Goal: Task Accomplishment & Management: Manage account settings

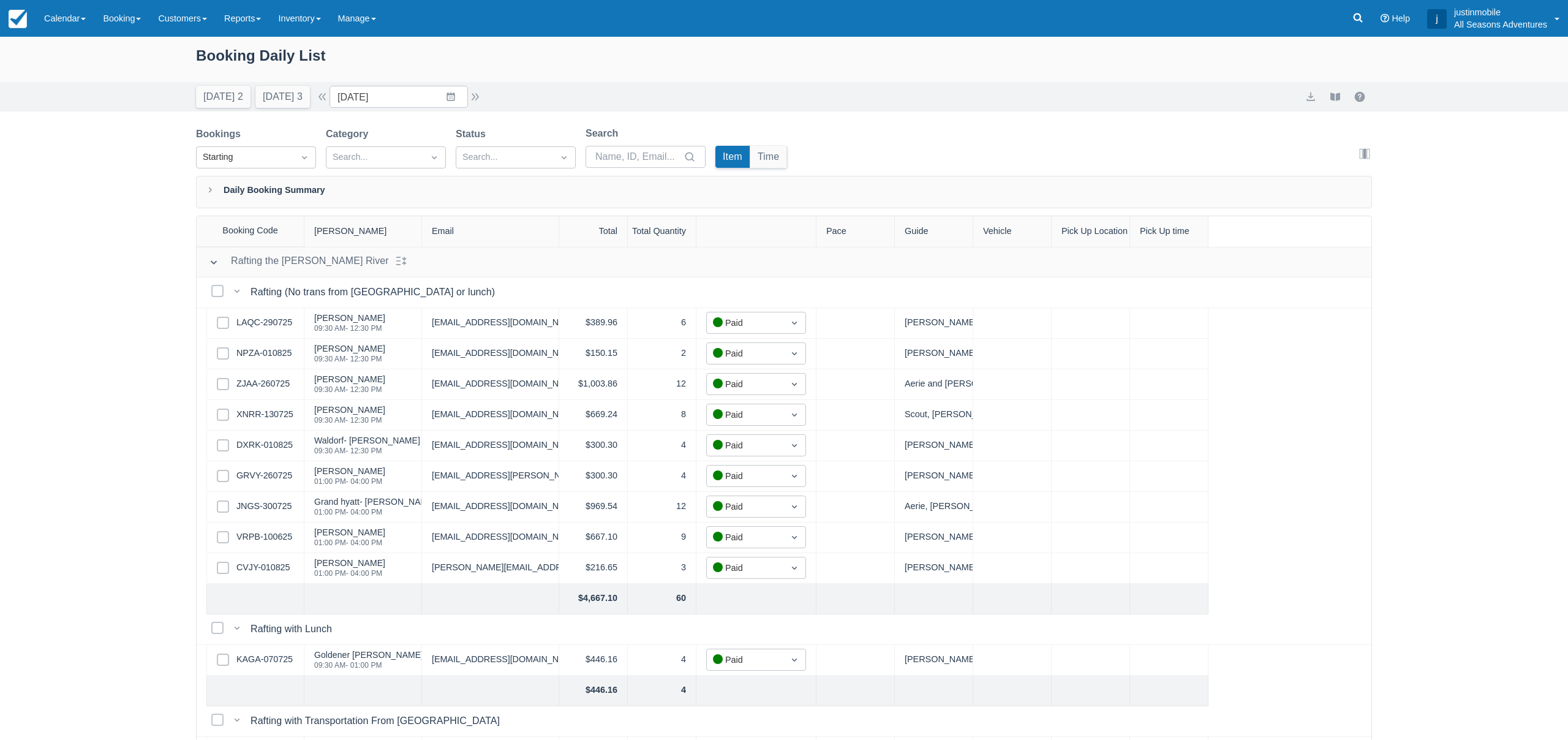
drag, startPoint x: 0, startPoint y: 0, endPoint x: 119, endPoint y: 19, distance: 120.5
click at [119, 19] on link "Booking" at bounding box center [122, 18] width 55 height 37
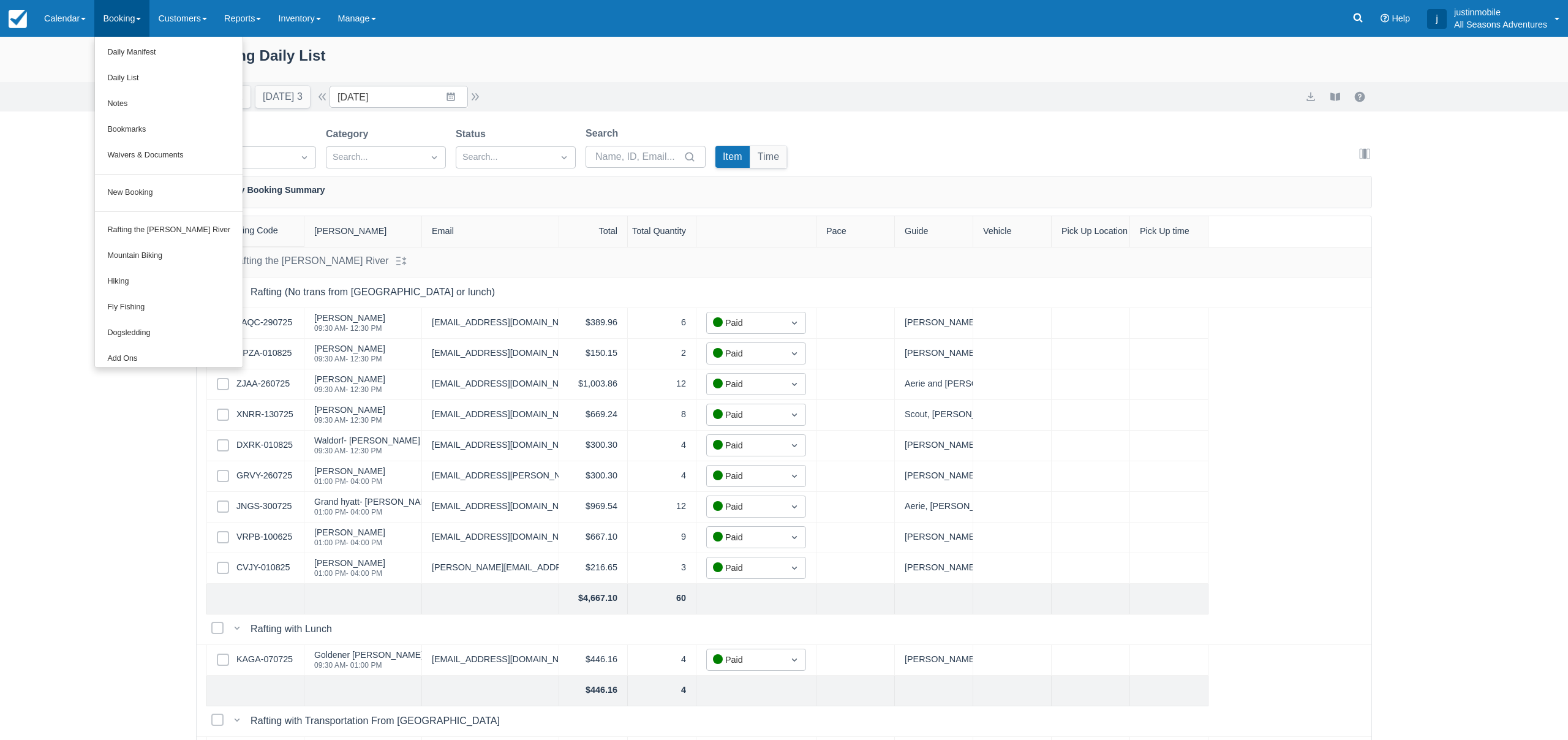
click at [378, 70] on div "Booking Daily List" at bounding box center [783, 62] width 1176 height 36
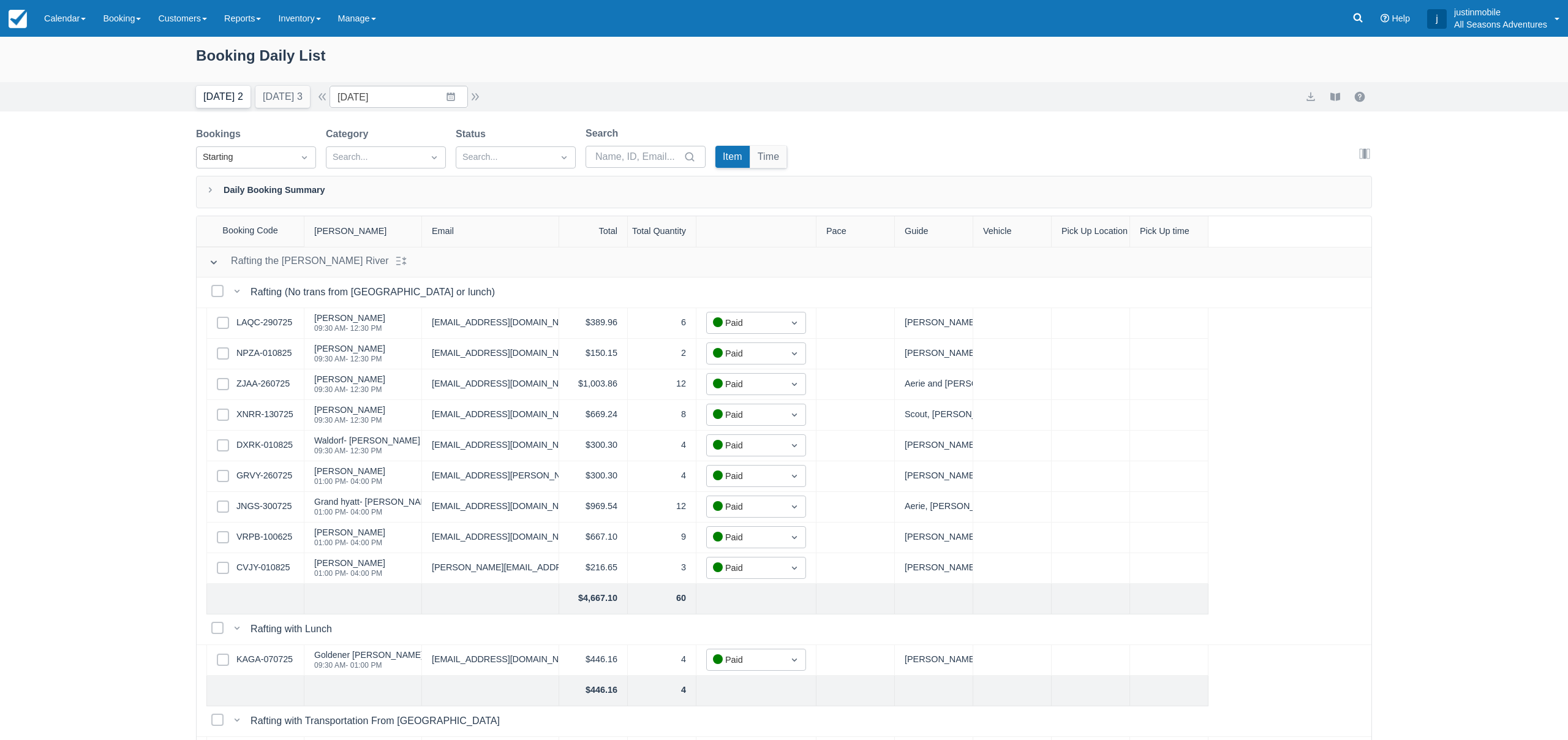
click at [223, 95] on button "Today 2" at bounding box center [223, 97] width 55 height 22
type input "10/10/25"
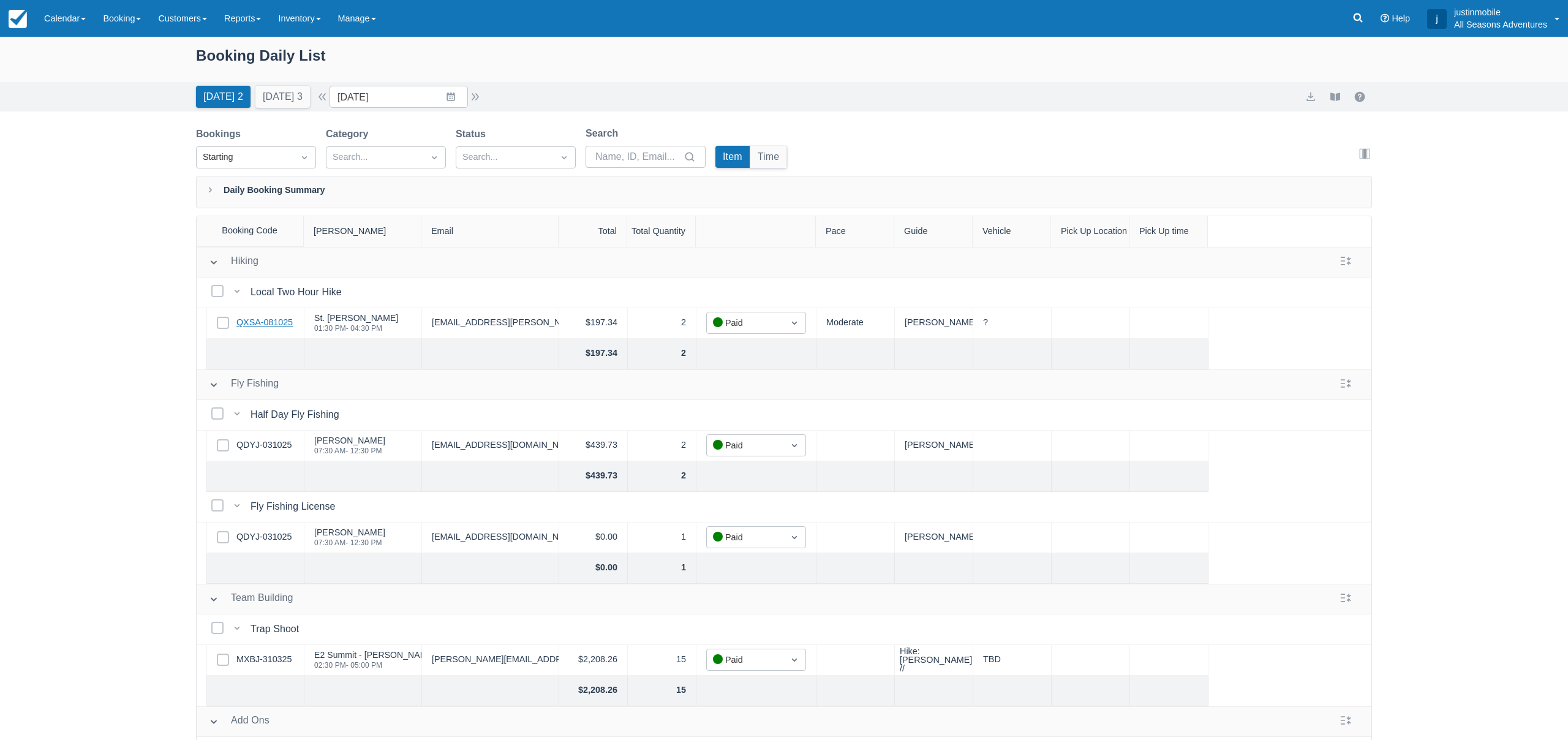
scroll to position [0, 1]
click at [281, 325] on link "QXSA-081025" at bounding box center [263, 323] width 56 height 13
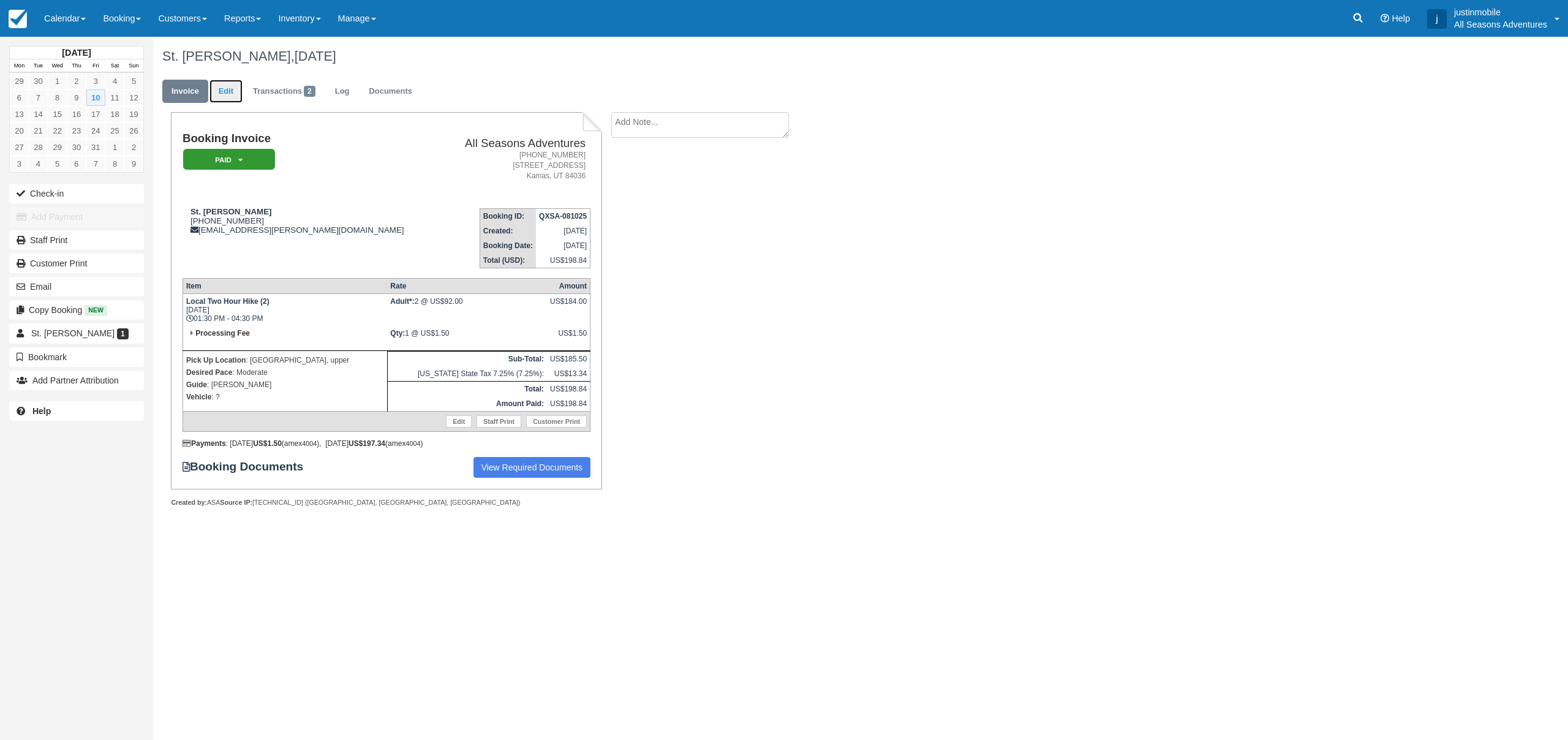
click at [228, 93] on link "Edit" at bounding box center [226, 92] width 33 height 24
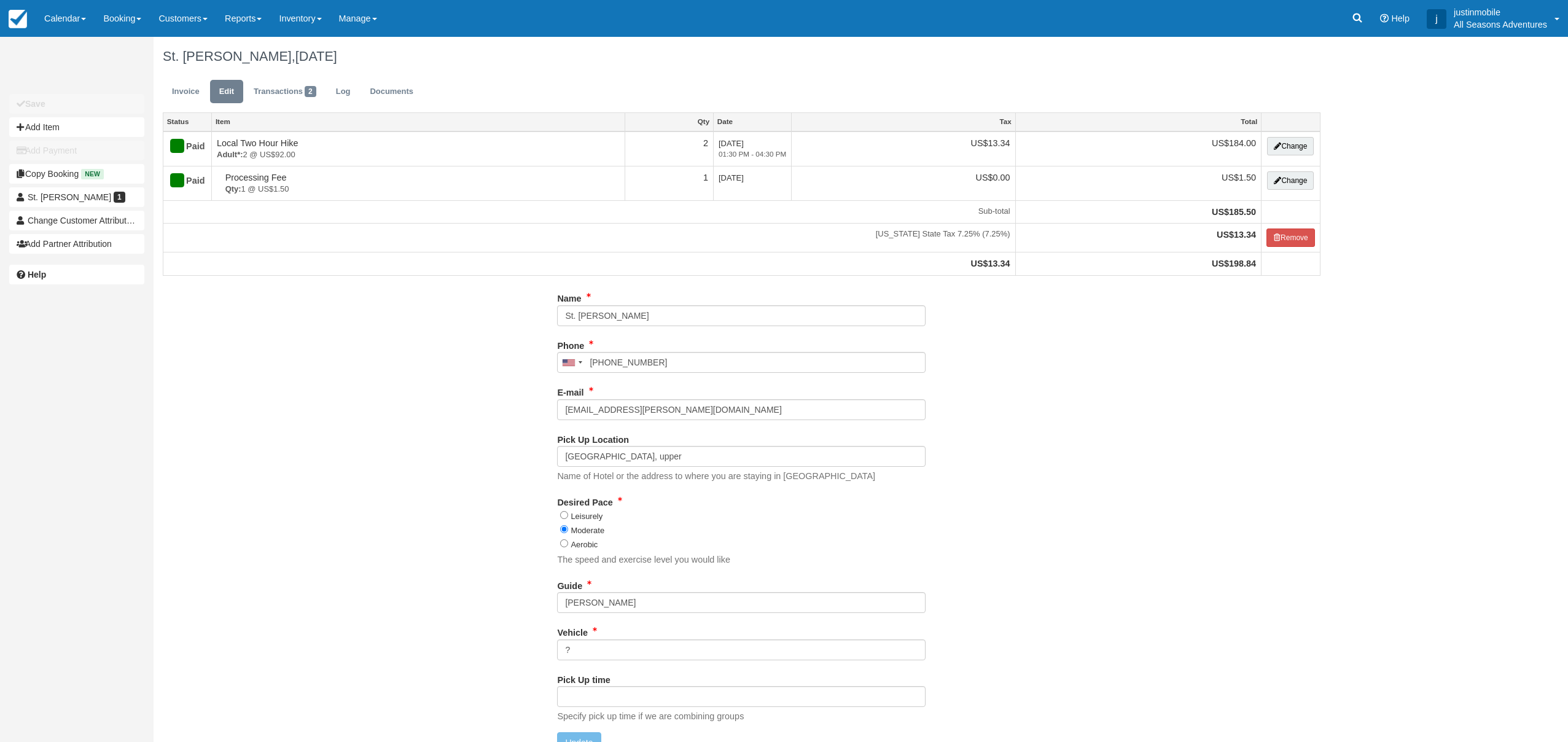
type input "[PHONE_NUMBER]"
click at [30, 121] on button "Add Item" at bounding box center [76, 127] width 135 height 19
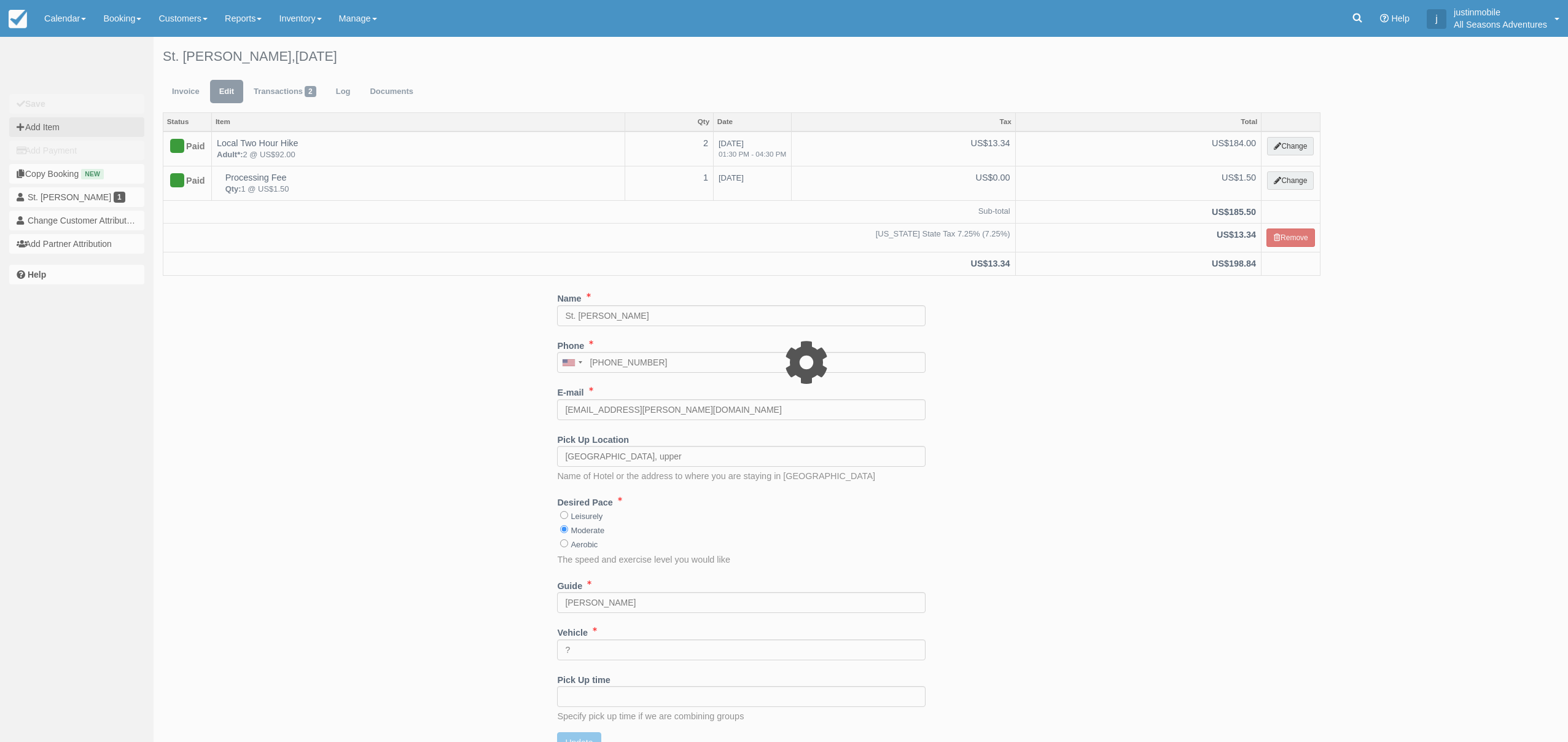
type input "0.00"
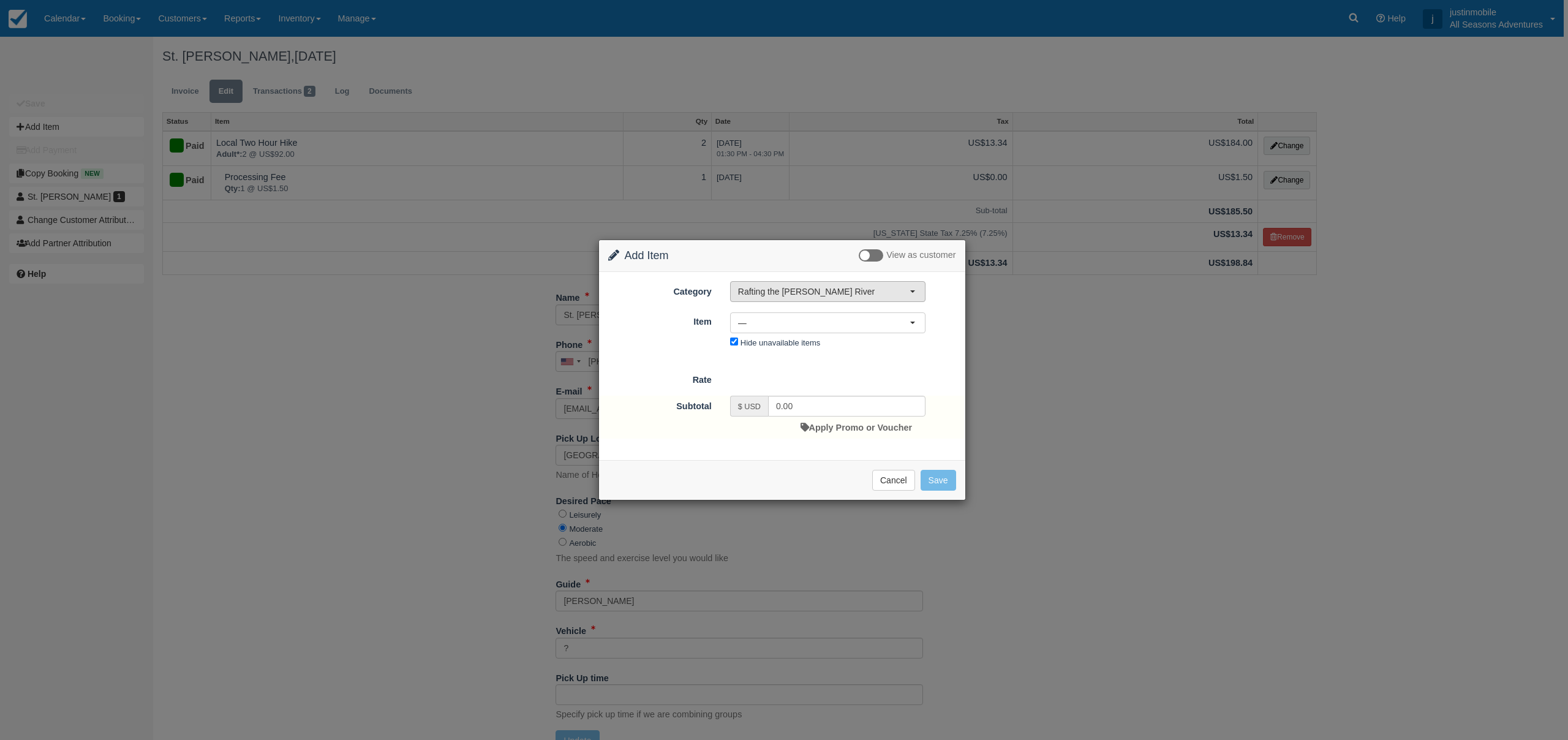
click at [857, 295] on span "Rafting the [PERSON_NAME] River" at bounding box center [824, 291] width 172 height 12
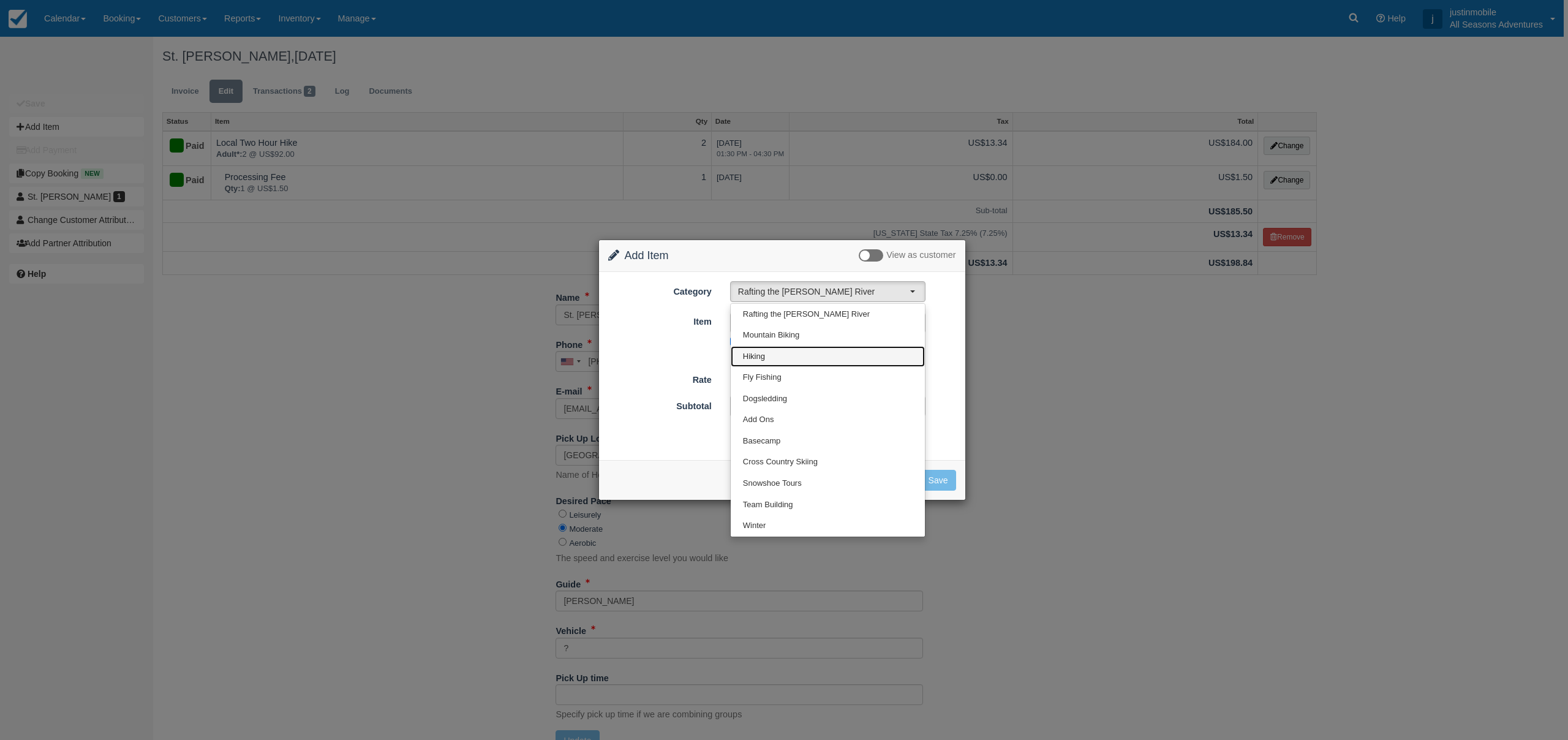
click at [777, 355] on link "Hiking" at bounding box center [828, 356] width 194 height 22
select select "2"
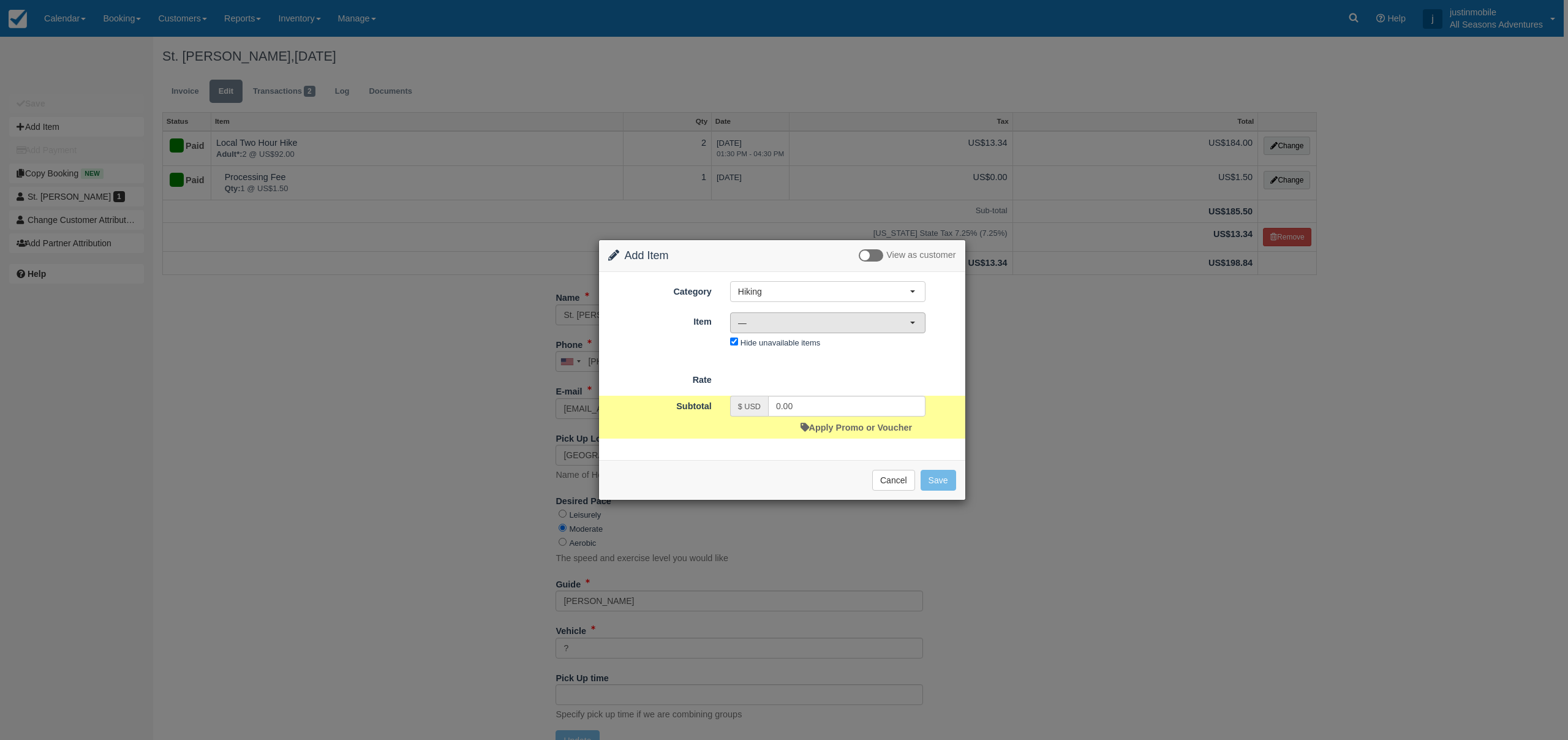
click at [794, 326] on span "—" at bounding box center [824, 323] width 172 height 12
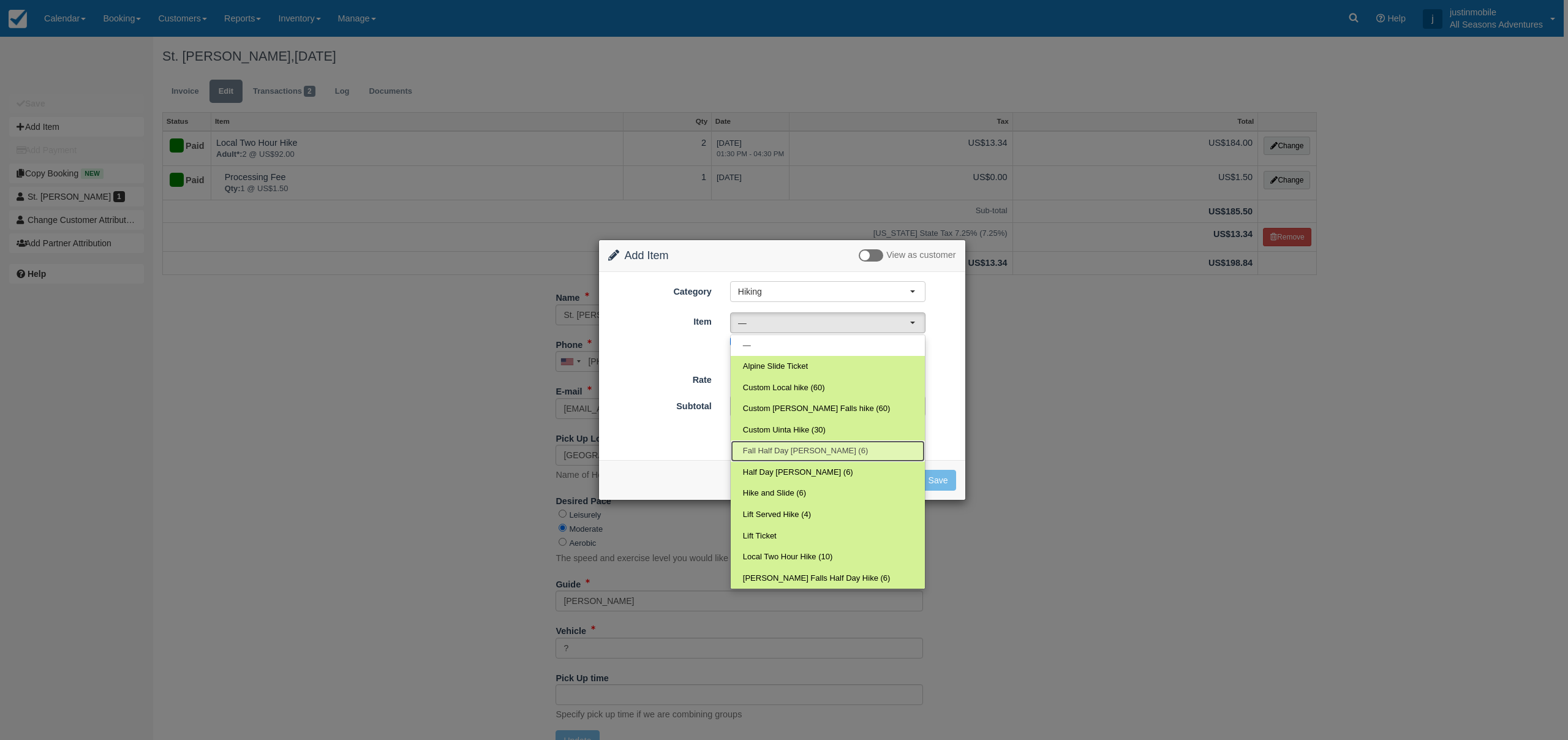
click at [785, 450] on span "Fall Half Day Uinta Hike (6)" at bounding box center [805, 451] width 125 height 12
select select "165"
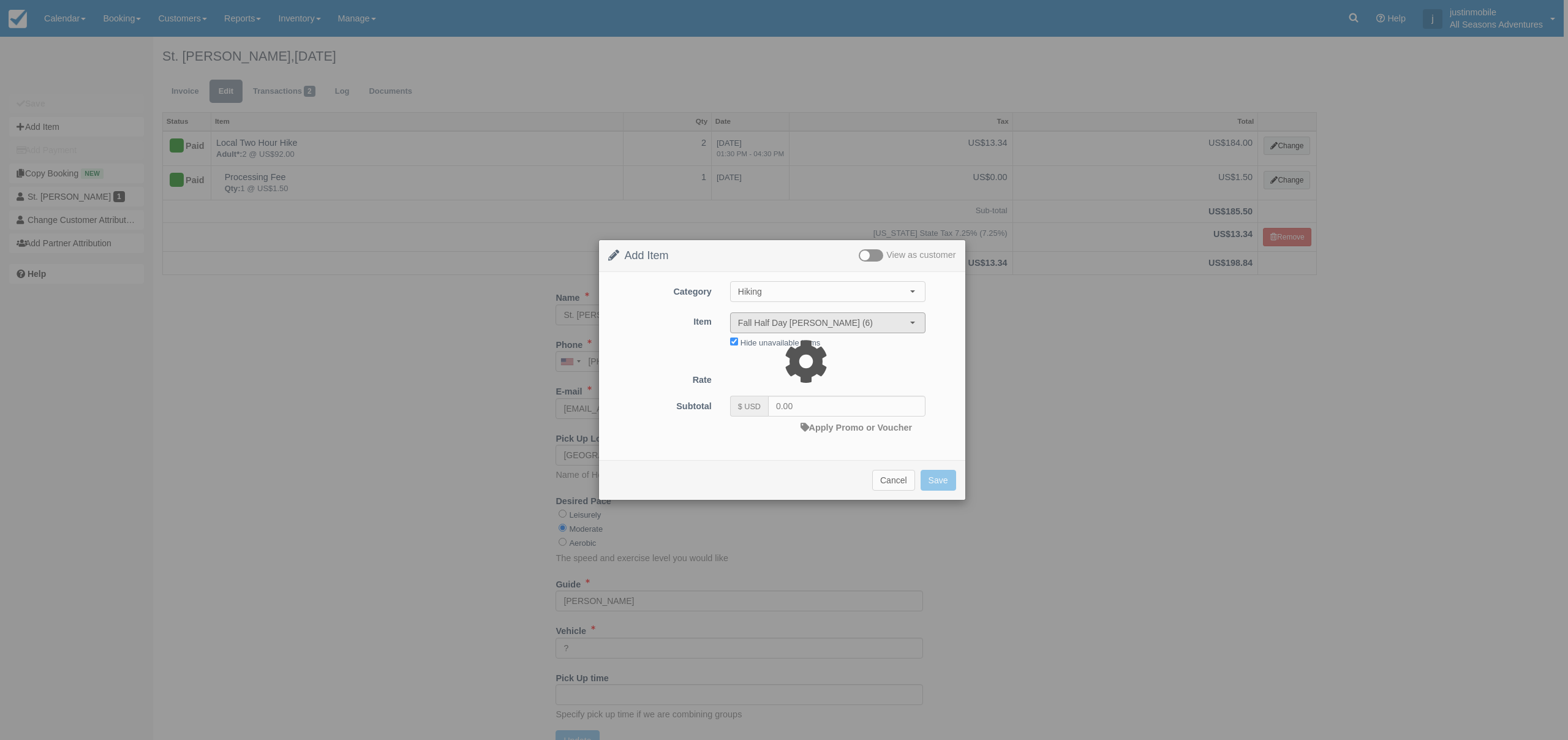
type input "330.00"
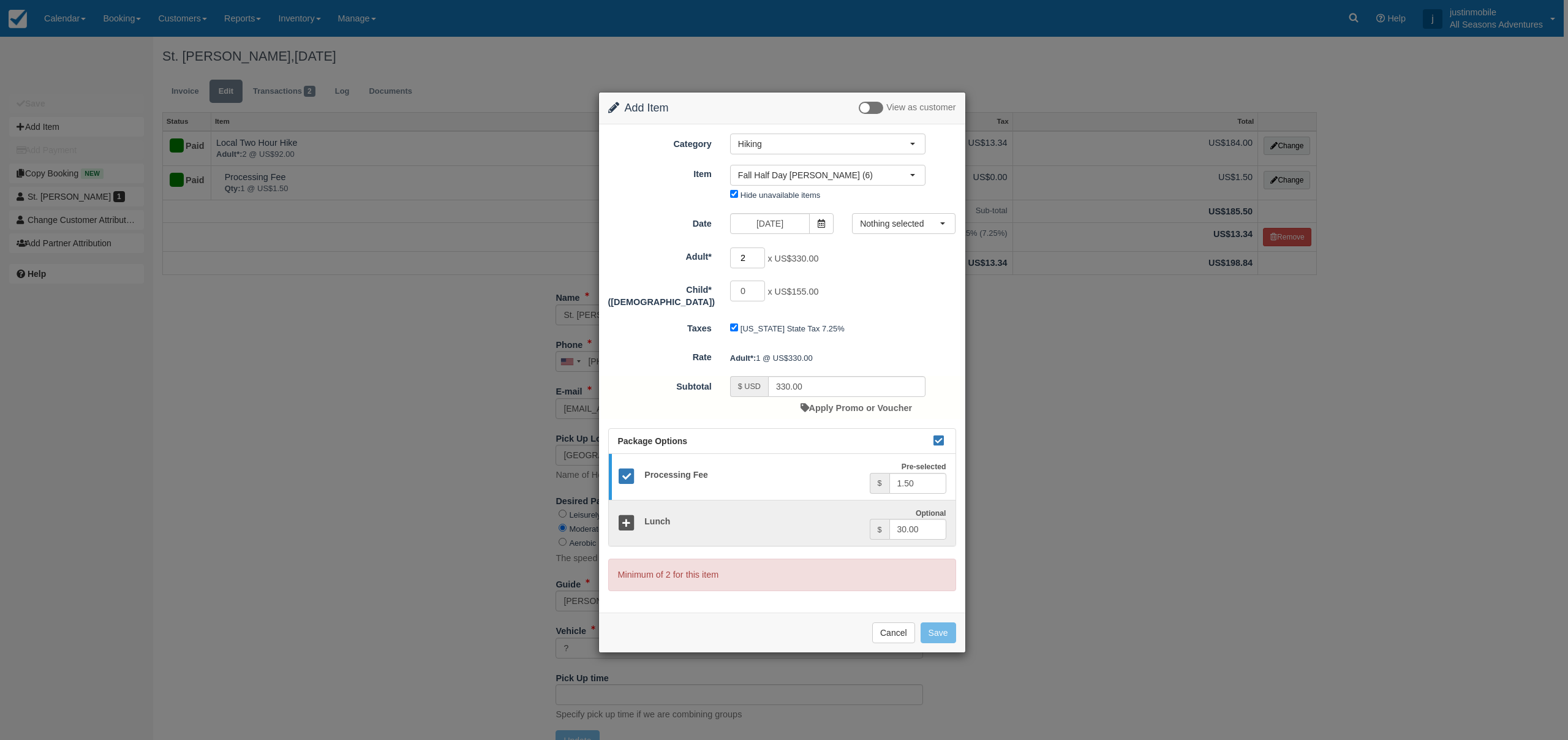
type input "2"
click at [761, 255] on input "2" at bounding box center [748, 258] width 36 height 21
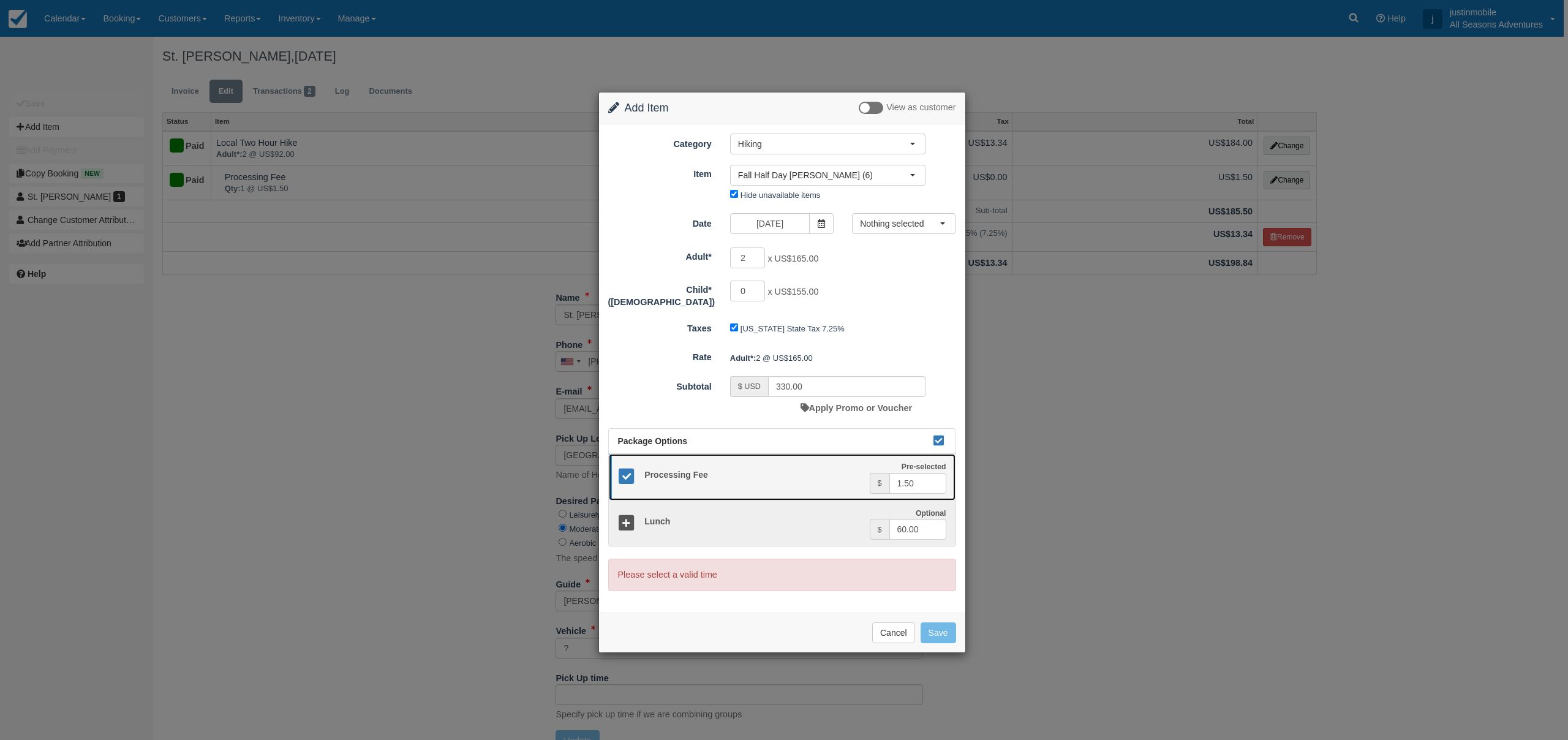
click at [627, 473] on icon at bounding box center [627, 477] width 18 height 18
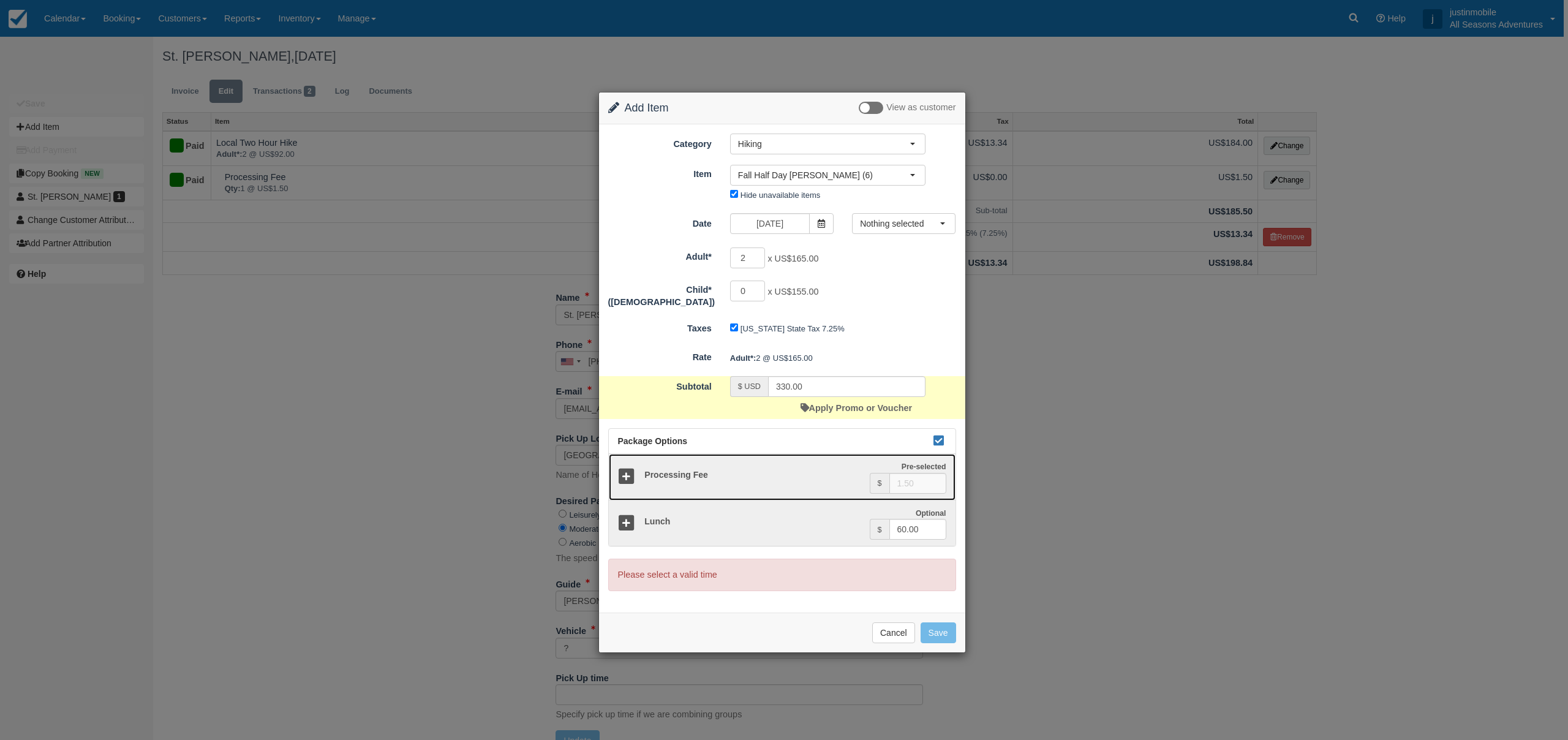
click at [627, 473] on icon at bounding box center [627, 477] width 18 height 18
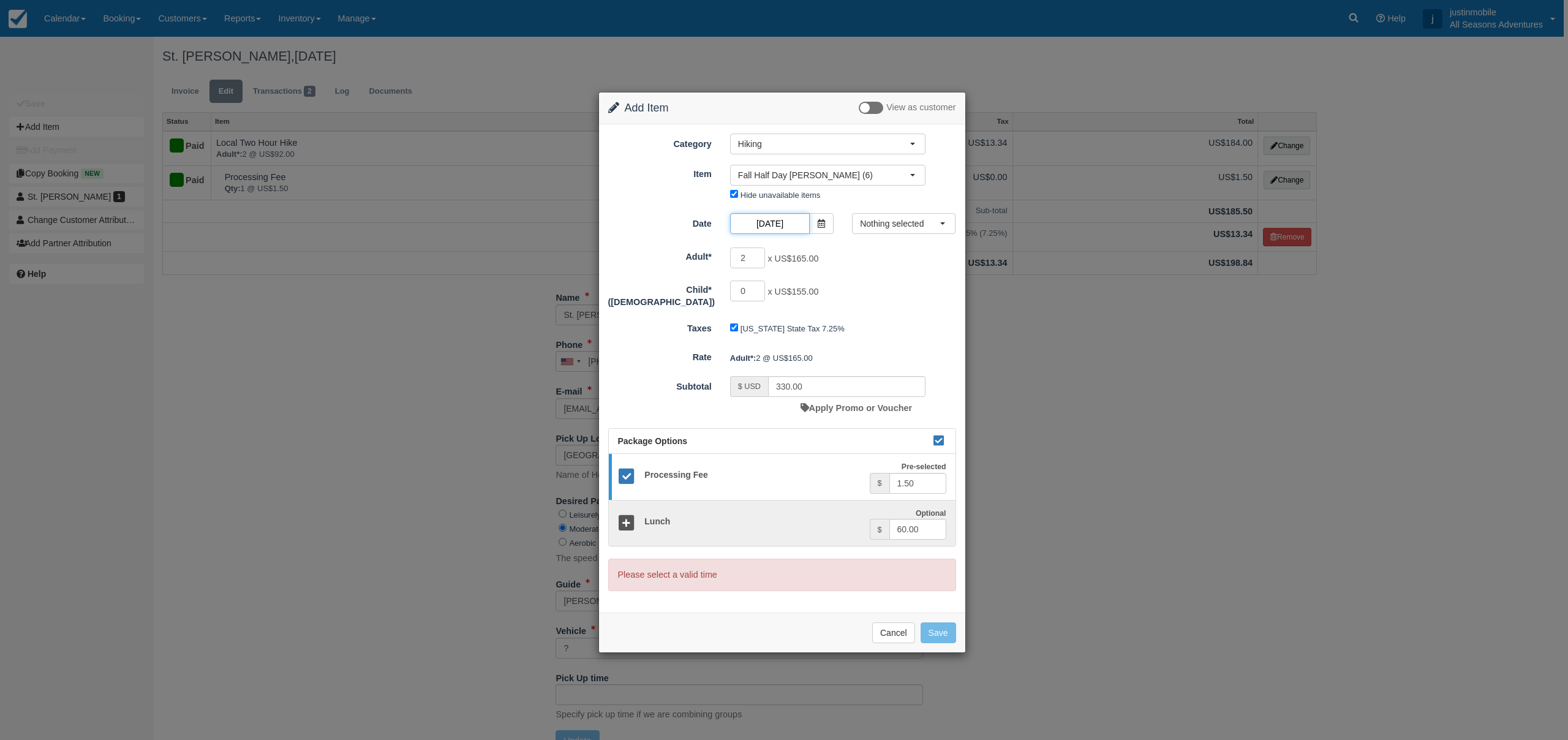
click at [770, 225] on input "10/10/25" at bounding box center [770, 223] width 80 height 21
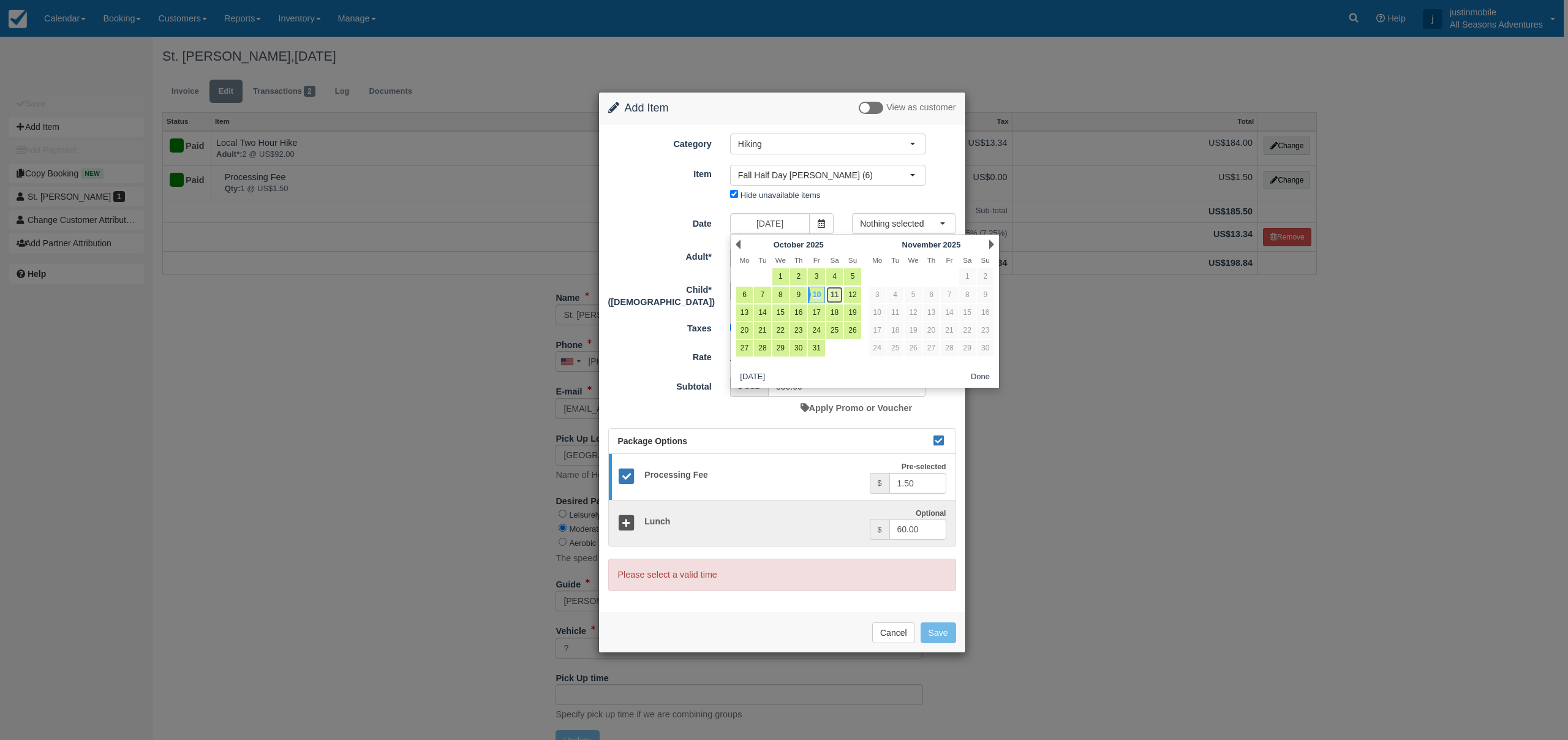
click at [836, 295] on link "11" at bounding box center [834, 295] width 16 height 16
type input "10/11/25"
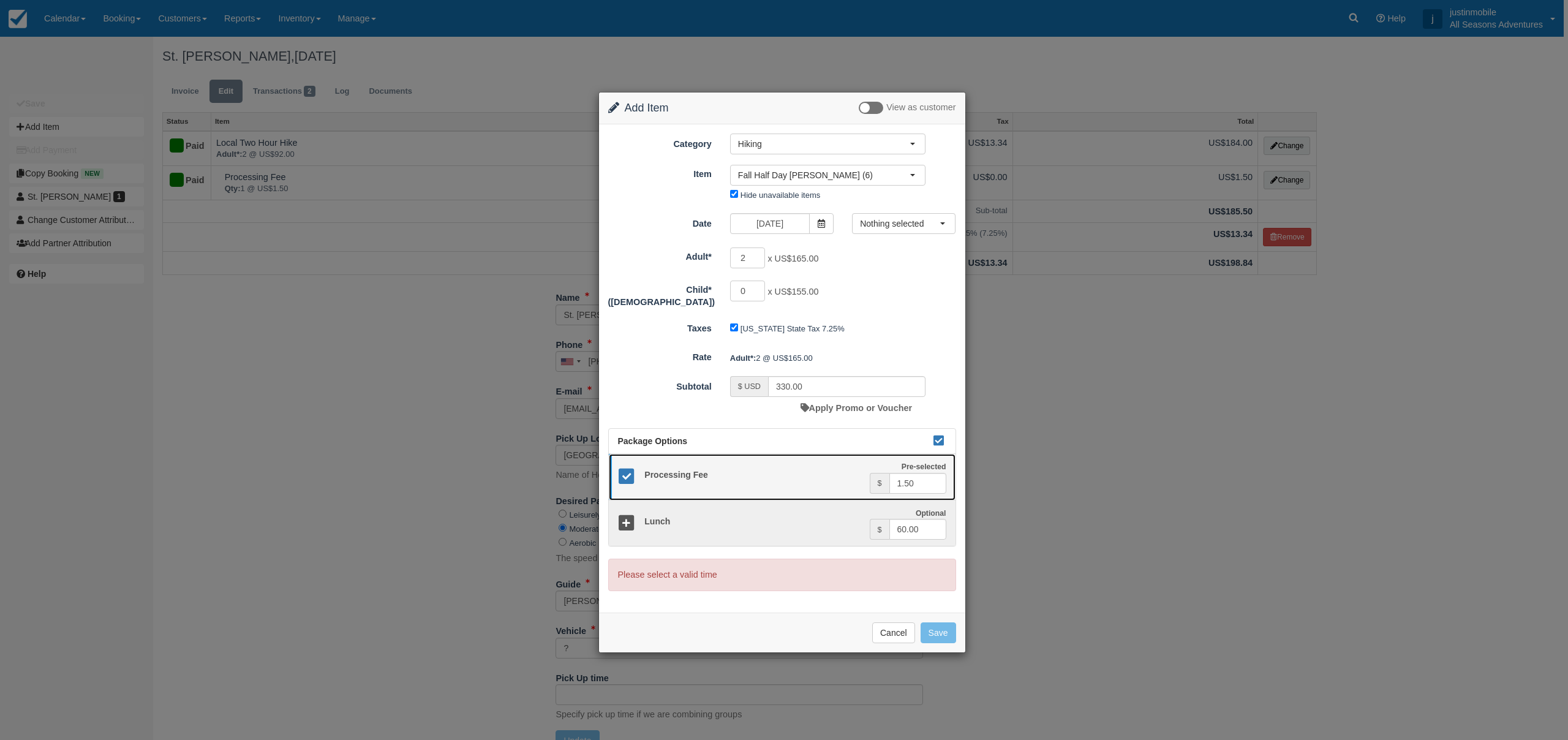
click at [626, 468] on icon at bounding box center [627, 477] width 18 height 18
click at [927, 221] on span "Nothing selected" at bounding box center [900, 223] width 80 height 12
click at [886, 247] on span "10:00 AM - 03:00 PM" at bounding box center [903, 246] width 75 height 12
select select "0"
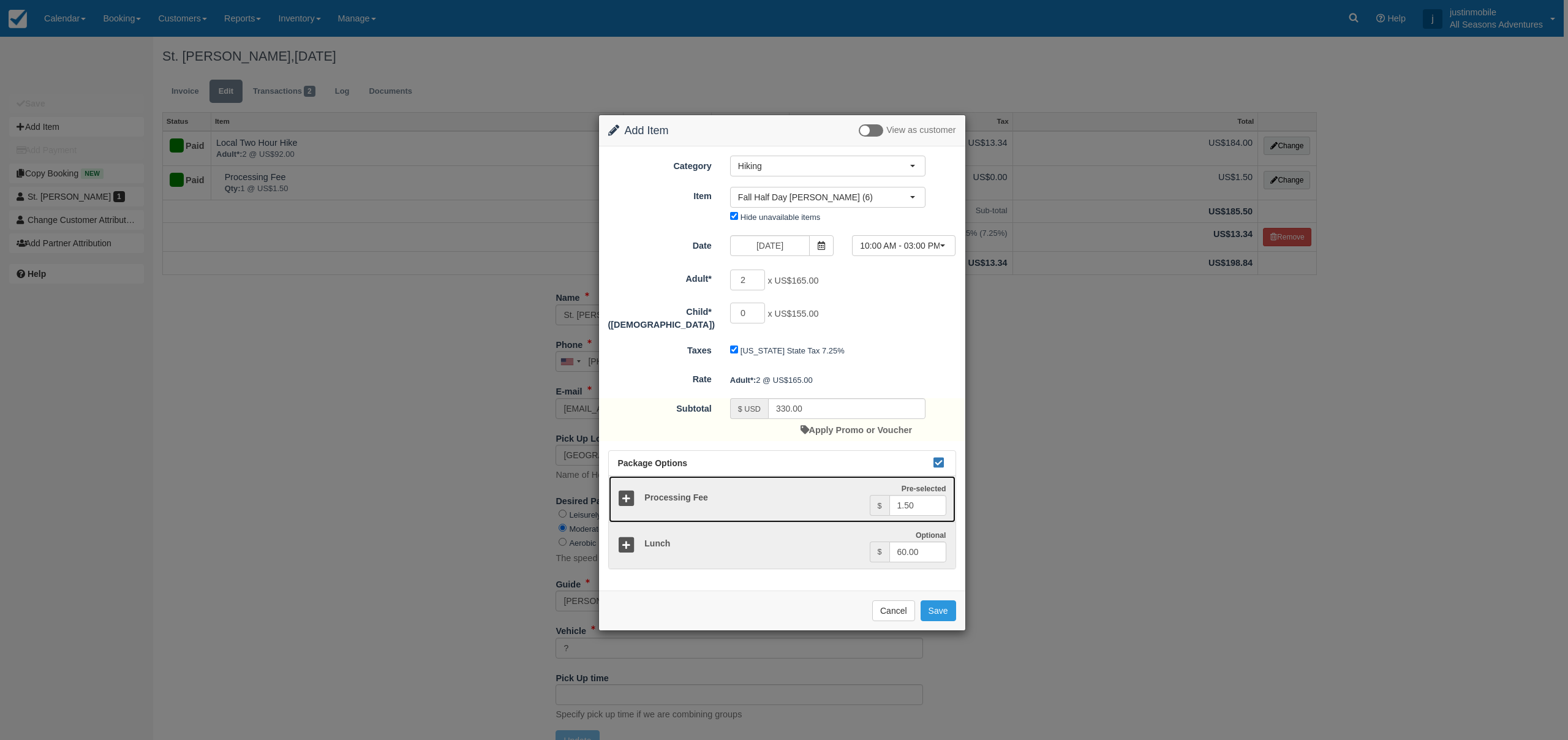
click at [622, 494] on icon at bounding box center [627, 499] width 18 height 18
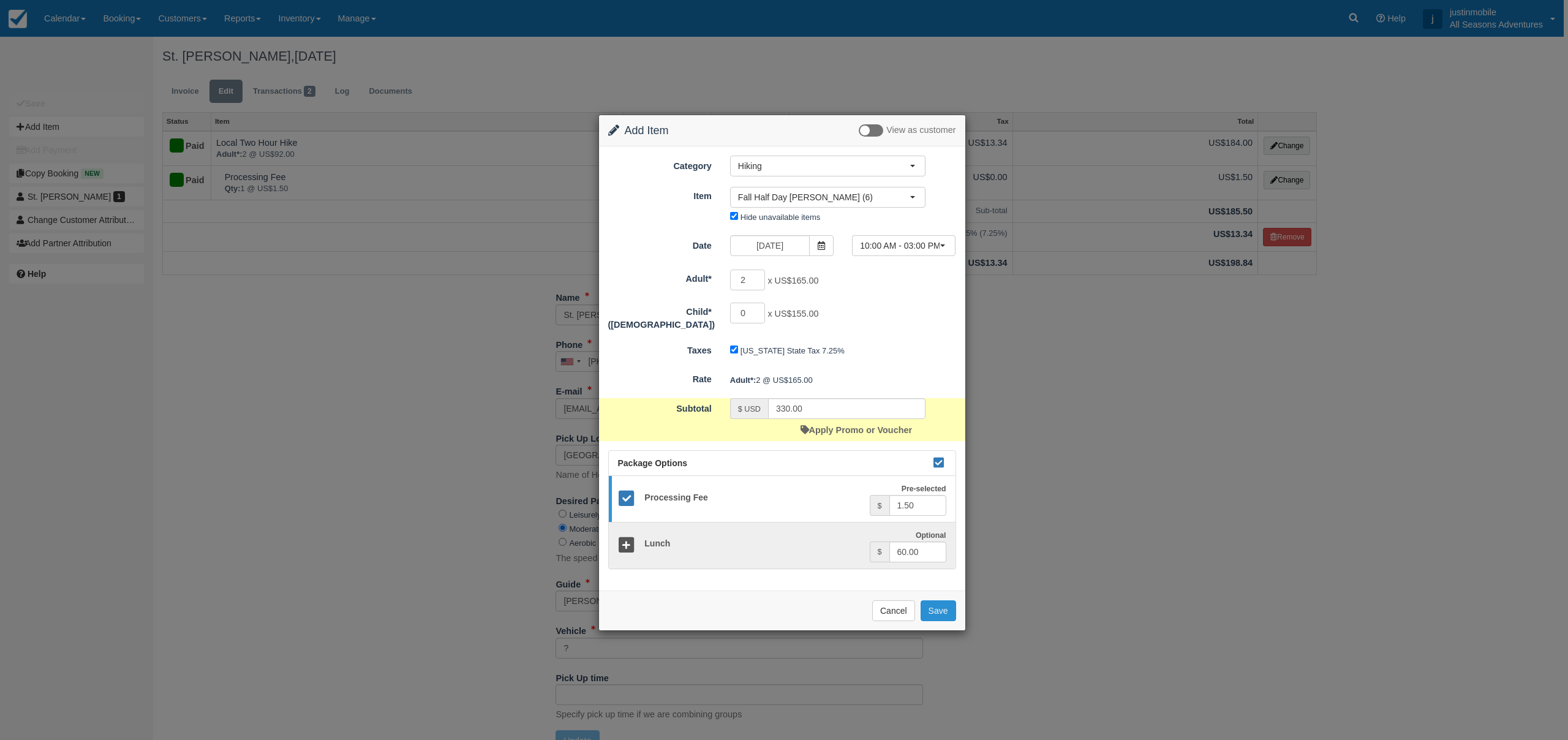
click at [939, 601] on button "Save" at bounding box center [939, 611] width 36 height 21
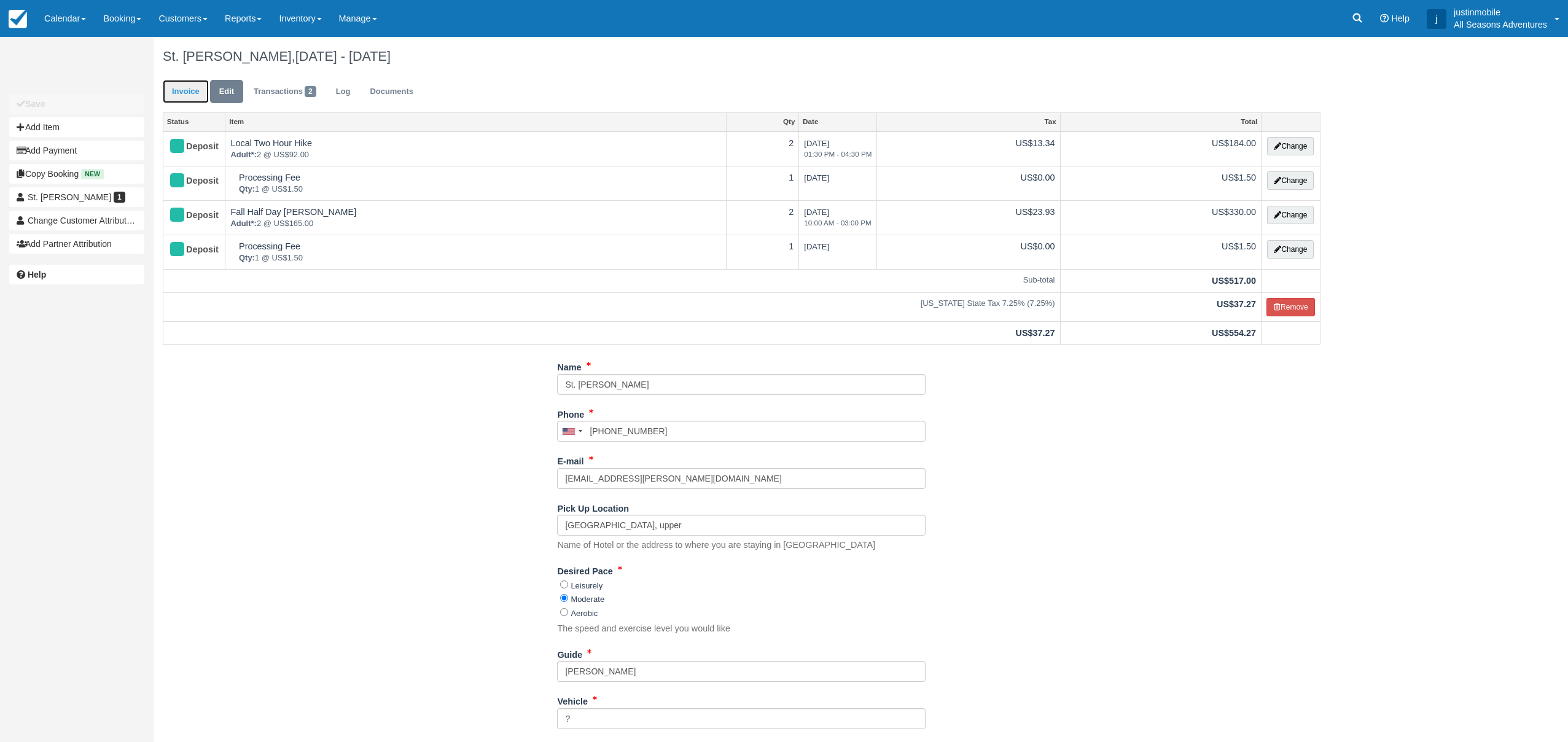
click at [187, 89] on link "Invoice" at bounding box center [186, 92] width 46 height 24
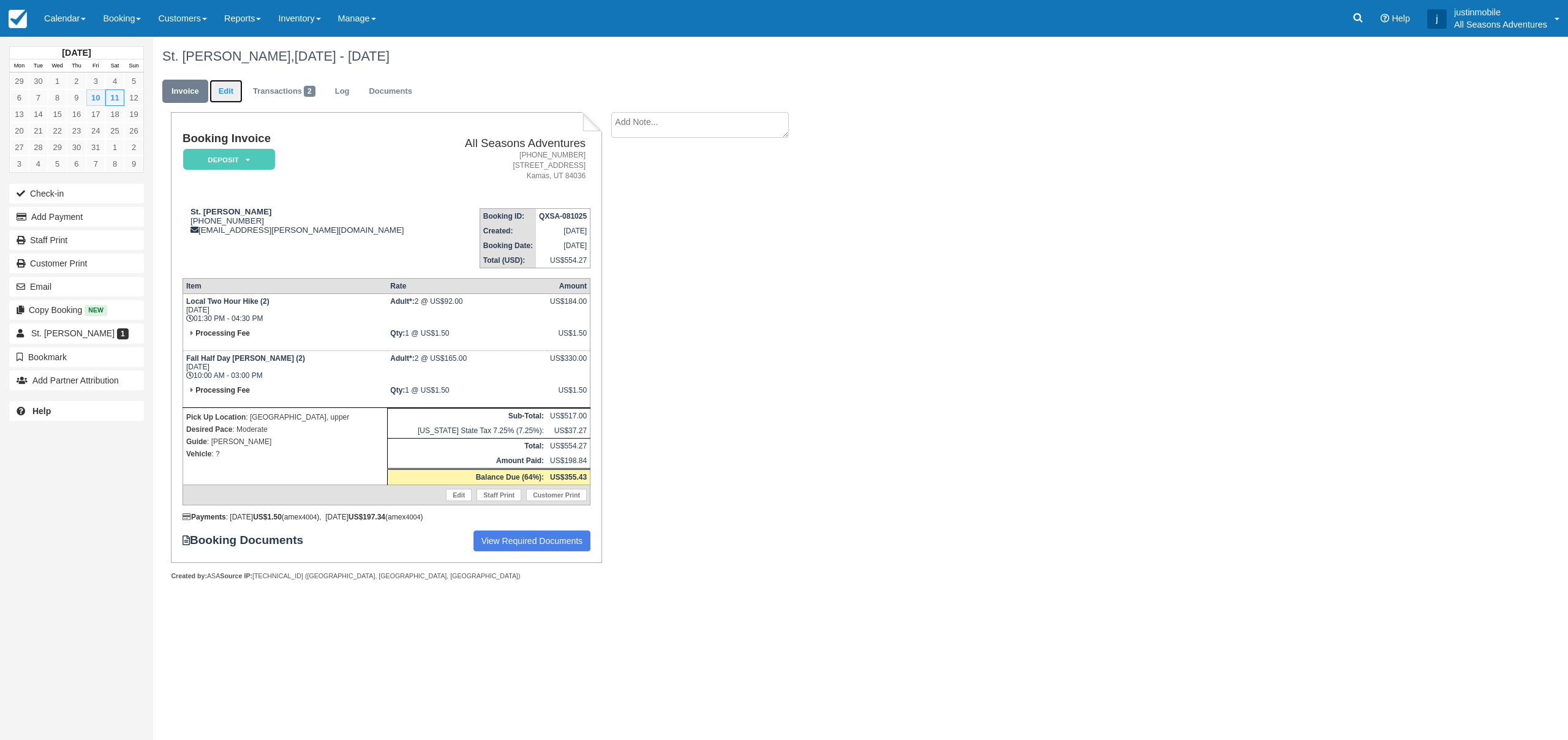
click at [223, 94] on link "Edit" at bounding box center [226, 92] width 33 height 24
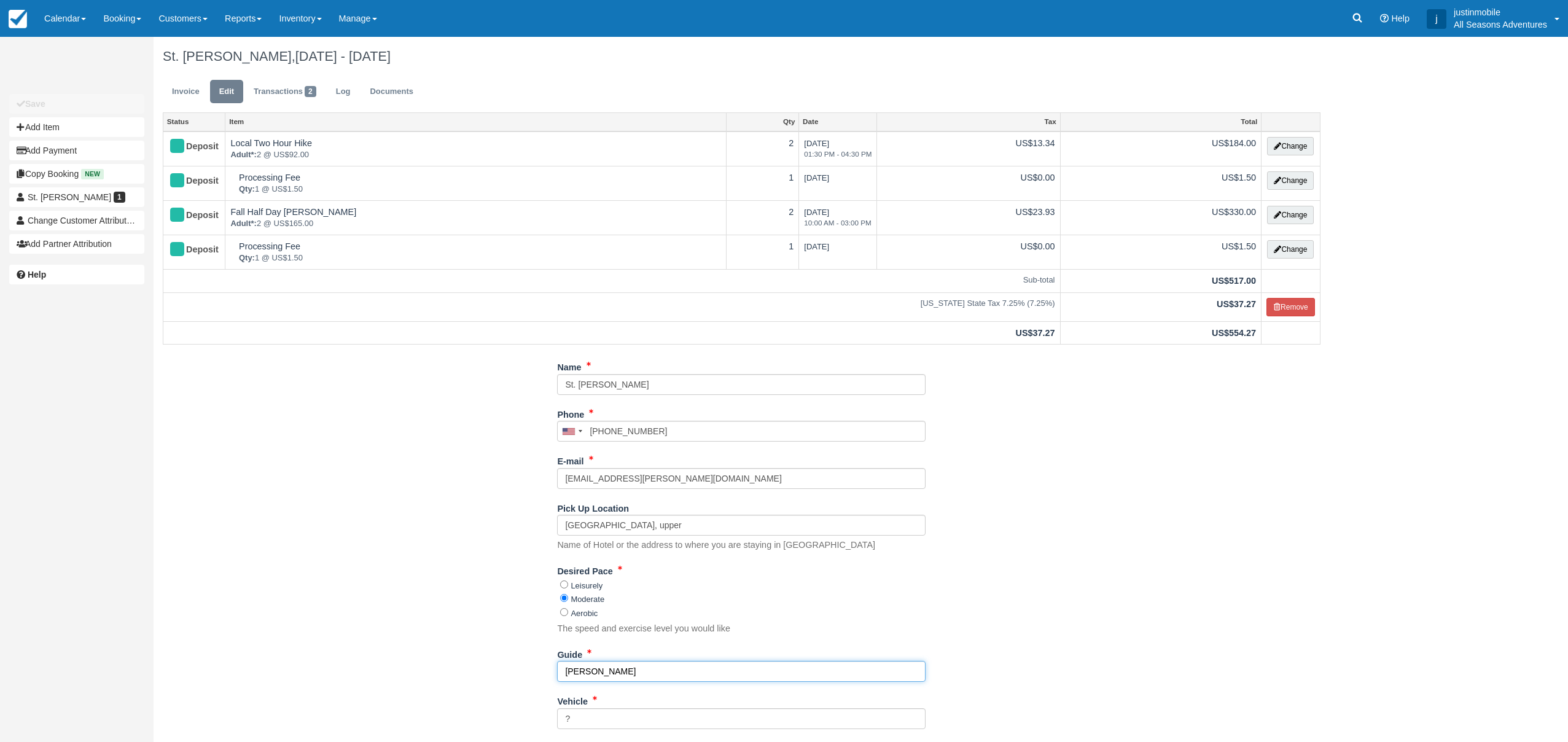
click at [565, 669] on input "[PERSON_NAME]" at bounding box center [741, 672] width 368 height 21
click at [620, 675] on input "10/10-[PERSON_NAME]" at bounding box center [741, 672] width 368 height 21
type input "10/10-[PERSON_NAME]// 10/11-[PERSON_NAME]"
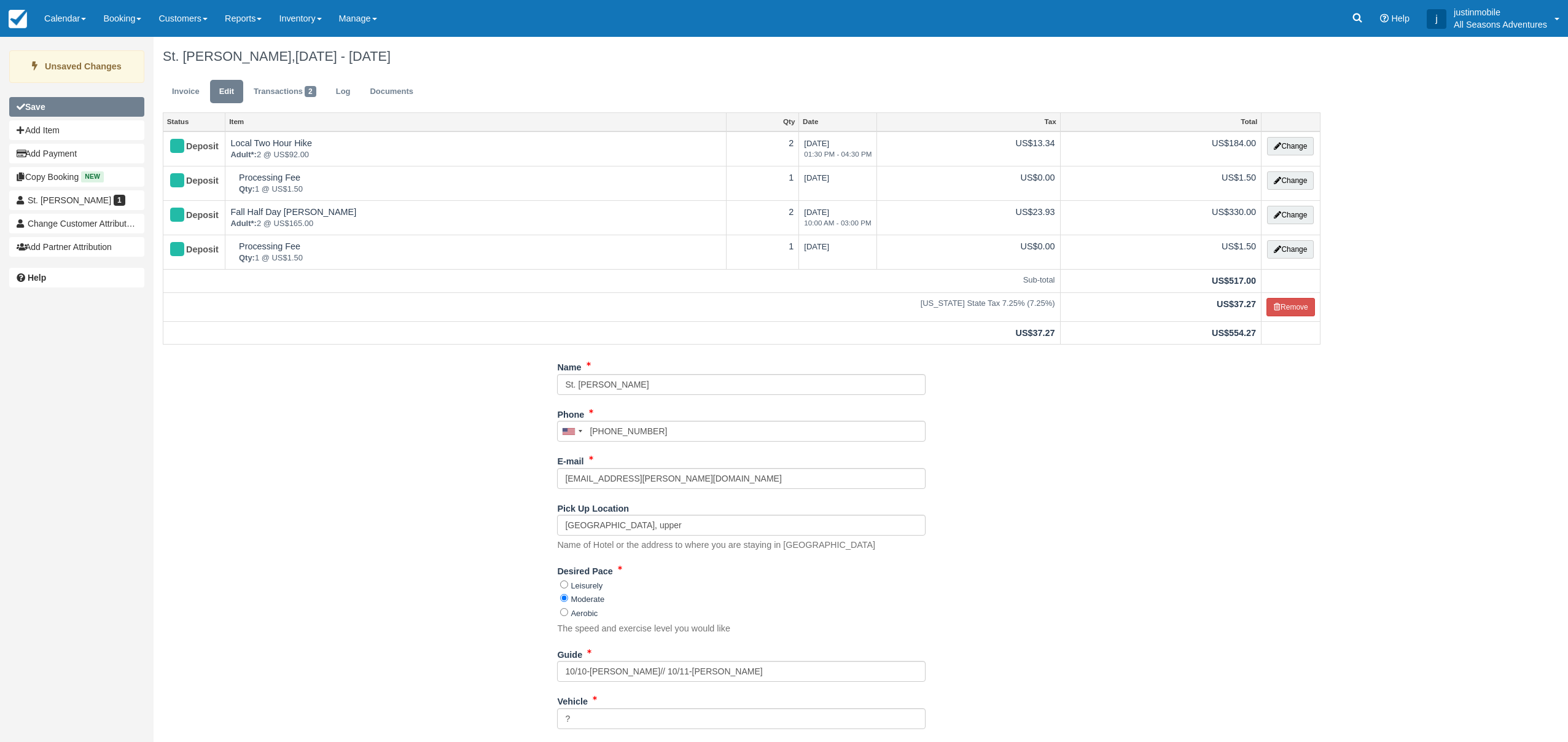
click at [61, 108] on button "Save" at bounding box center [76, 107] width 135 height 19
type input "[PHONE_NUMBER]"
